Goal: Task Accomplishment & Management: Use online tool/utility

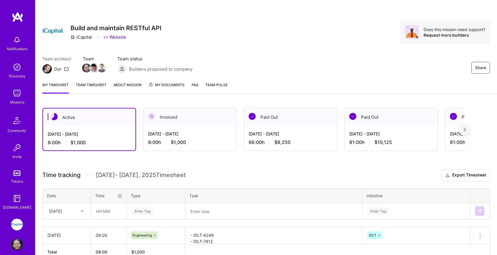
scroll to position [33, 0]
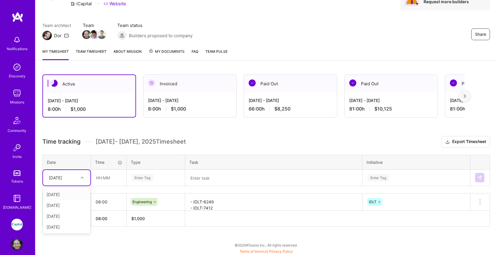
click at [83, 176] on icon at bounding box center [82, 177] width 3 height 3
click at [68, 227] on div "[DATE]" at bounding box center [66, 226] width 47 height 11
click at [102, 178] on input "text" at bounding box center [108, 178] width 35 height 16
type input "08:00"
click at [142, 177] on div "Enter Tag" at bounding box center [143, 177] width 22 height 9
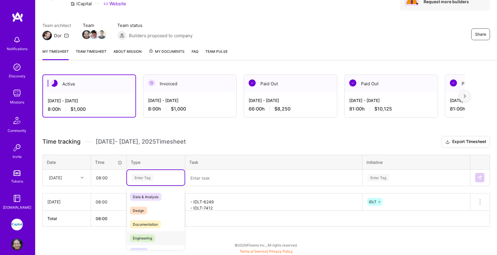
click at [149, 239] on span "Engineering" at bounding box center [142, 238] width 25 height 8
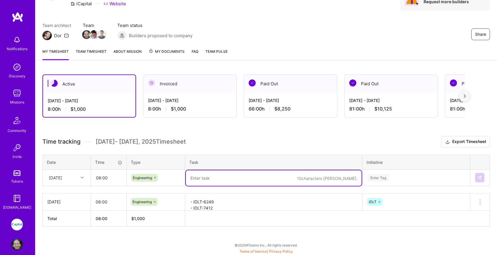
click at [197, 177] on textarea at bounding box center [274, 178] width 176 height 16
click at [232, 179] on textarea "- IDLT-5902: created procedure sql to fill the new table" at bounding box center [274, 178] width 176 height 16
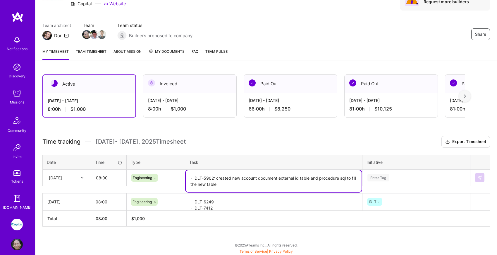
click at [249, 183] on textarea "- IDLT-5902: created new account document external id table and procedure sql t…" at bounding box center [274, 181] width 176 height 22
type textarea "- IDLT-5902: created new account document external id table and procedure sql t…"
click at [370, 177] on div "Enter Tag" at bounding box center [416, 176] width 107 height 15
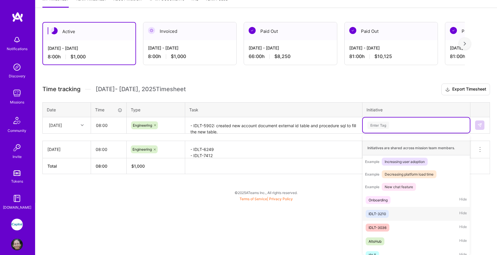
scroll to position [62, 0]
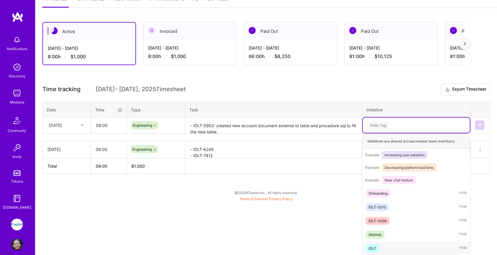
click at [382, 247] on div "iDLT Hide" at bounding box center [416, 248] width 107 height 14
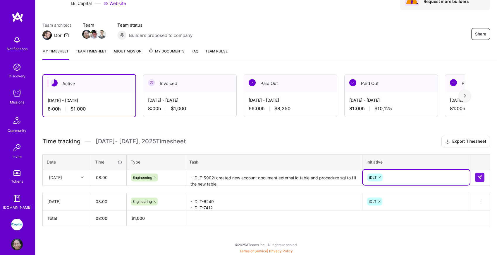
scroll to position [33, 0]
click at [482, 176] on img at bounding box center [480, 177] width 5 height 5
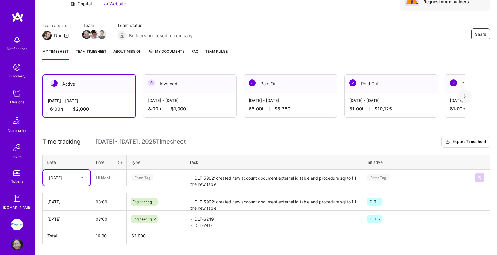
click at [83, 176] on icon at bounding box center [82, 177] width 3 height 3
click at [74, 228] on div "[DATE]" at bounding box center [66, 226] width 47 height 11
click at [102, 179] on input "text" at bounding box center [108, 178] width 35 height 16
type input "08:00"
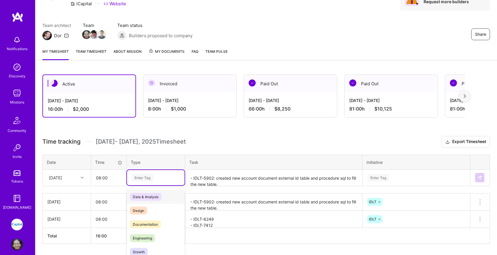
scroll to position [51, 0]
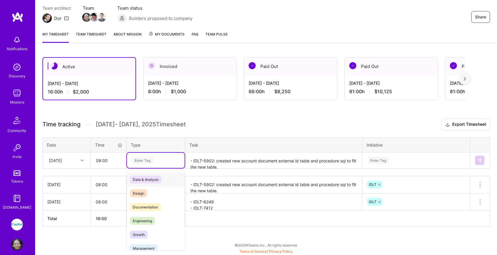
click at [148, 168] on div "option Engineering, selected. option Data & Analysis focused, 0 of 2. 17 result…" at bounding box center [156, 159] width 58 height 15
click at [155, 221] on span "Engineering" at bounding box center [142, 221] width 25 height 8
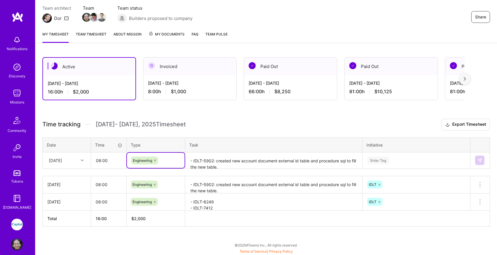
click at [207, 158] on textarea "- IDLT-5902: created new account document external id table and procedure sql t…" at bounding box center [274, 161] width 176 height 16
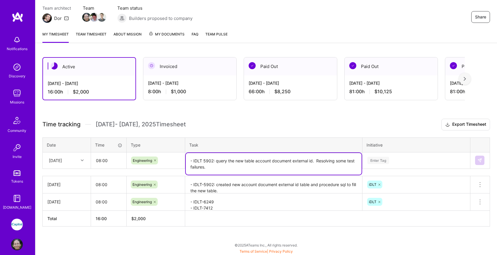
click at [215, 160] on textarea "- IDLT 5902: query the new table account document external id. Resolving some t…" at bounding box center [274, 164] width 176 height 22
click at [212, 167] on textarea "- IDLT 5902: query the new table account document external id. Resolving some t…" at bounding box center [274, 164] width 176 height 22
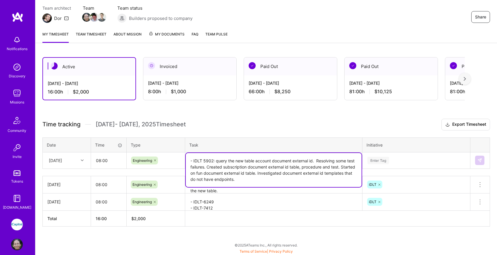
type textarea "- IDLT 5902: query the new table account document external id. Resolving some t…"
click at [388, 159] on div "Enter Tag" at bounding box center [416, 159] width 107 height 15
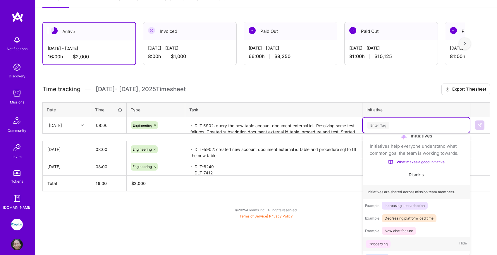
scroll to position [62, 0]
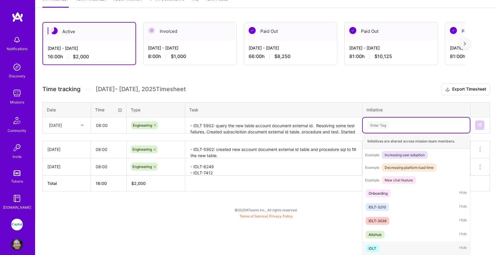
click at [373, 246] on div "iDLT" at bounding box center [373, 248] width 8 height 6
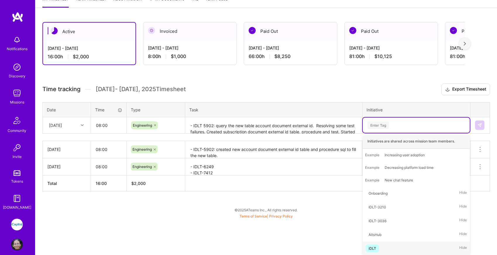
scroll to position [51, 0]
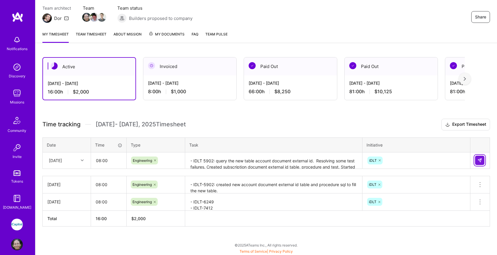
click at [478, 158] on img at bounding box center [480, 160] width 5 height 5
